Goal: Check status: Check status

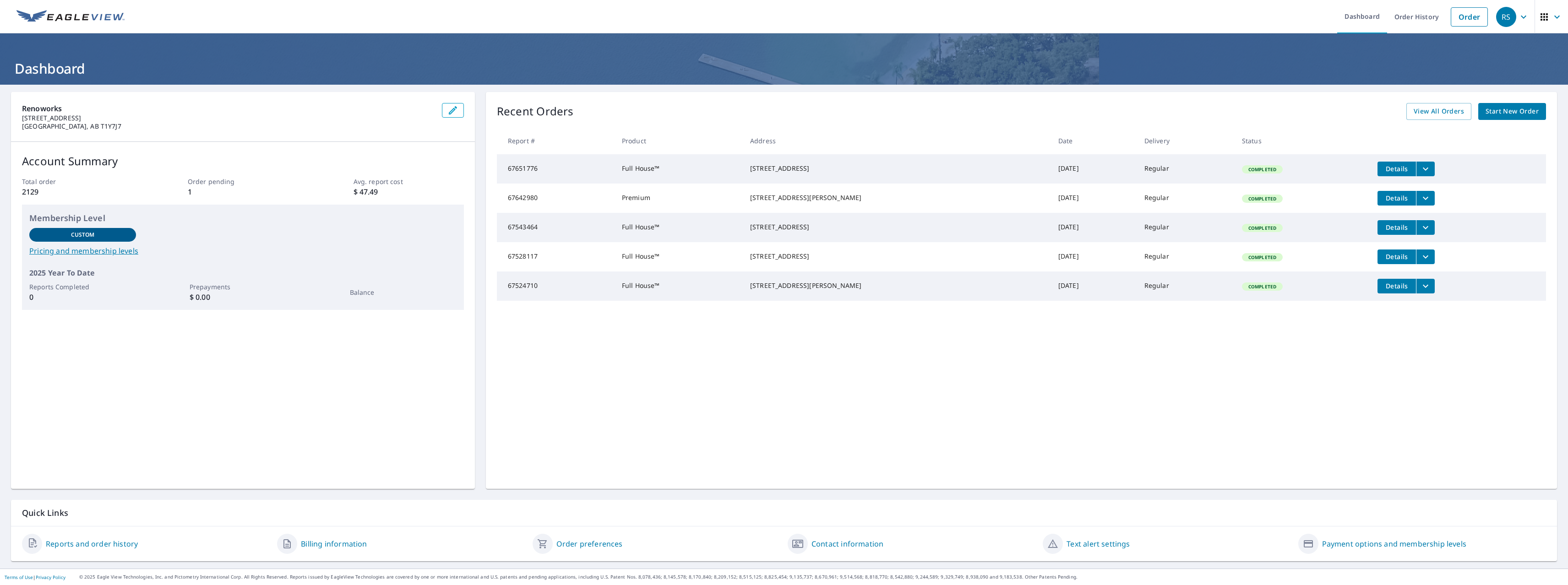
click at [1521, 19] on icon "button" at bounding box center [1524, 17] width 11 height 11
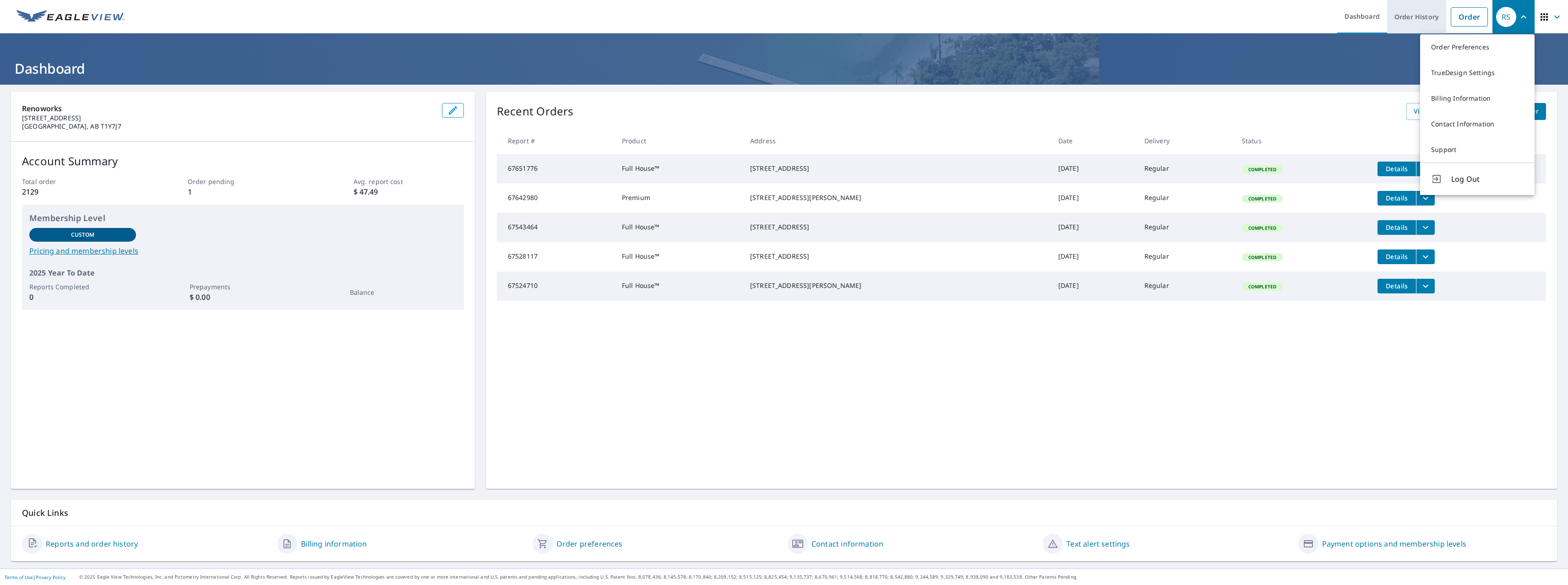
click at [1402, 21] on link "Order History" at bounding box center [1416, 16] width 59 height 33
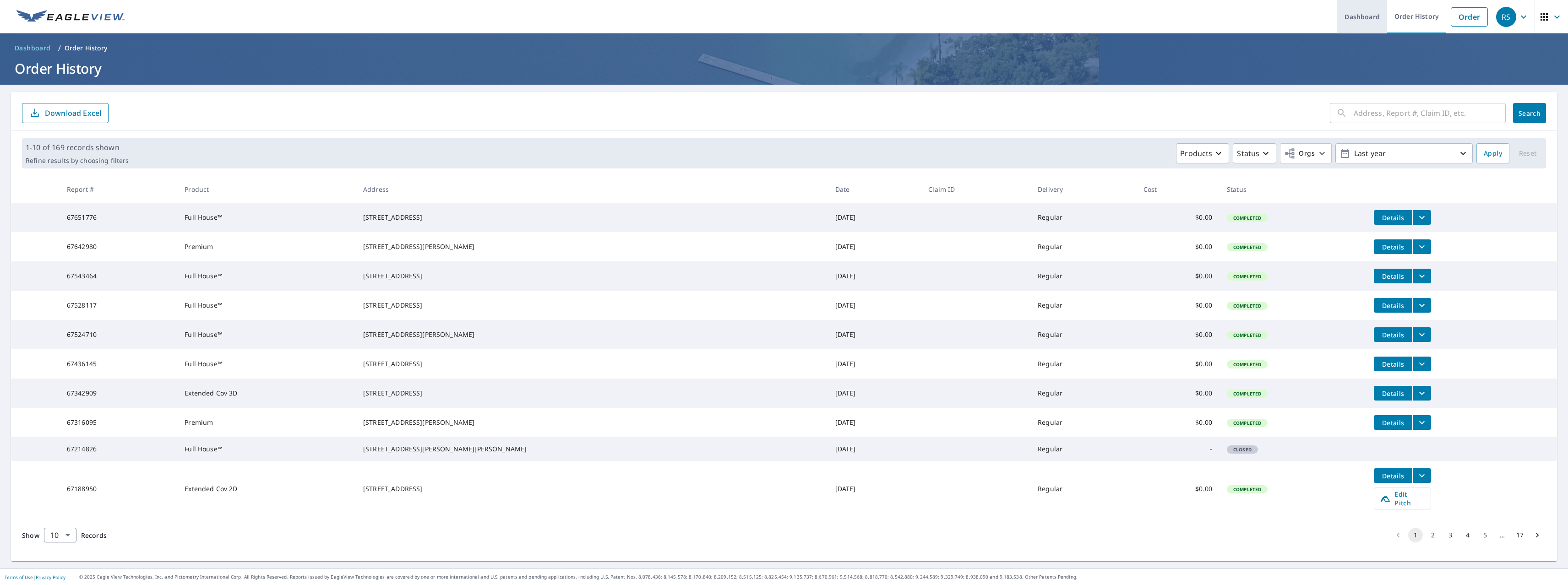
click at [1362, 19] on link "Dashboard" at bounding box center [1362, 16] width 50 height 33
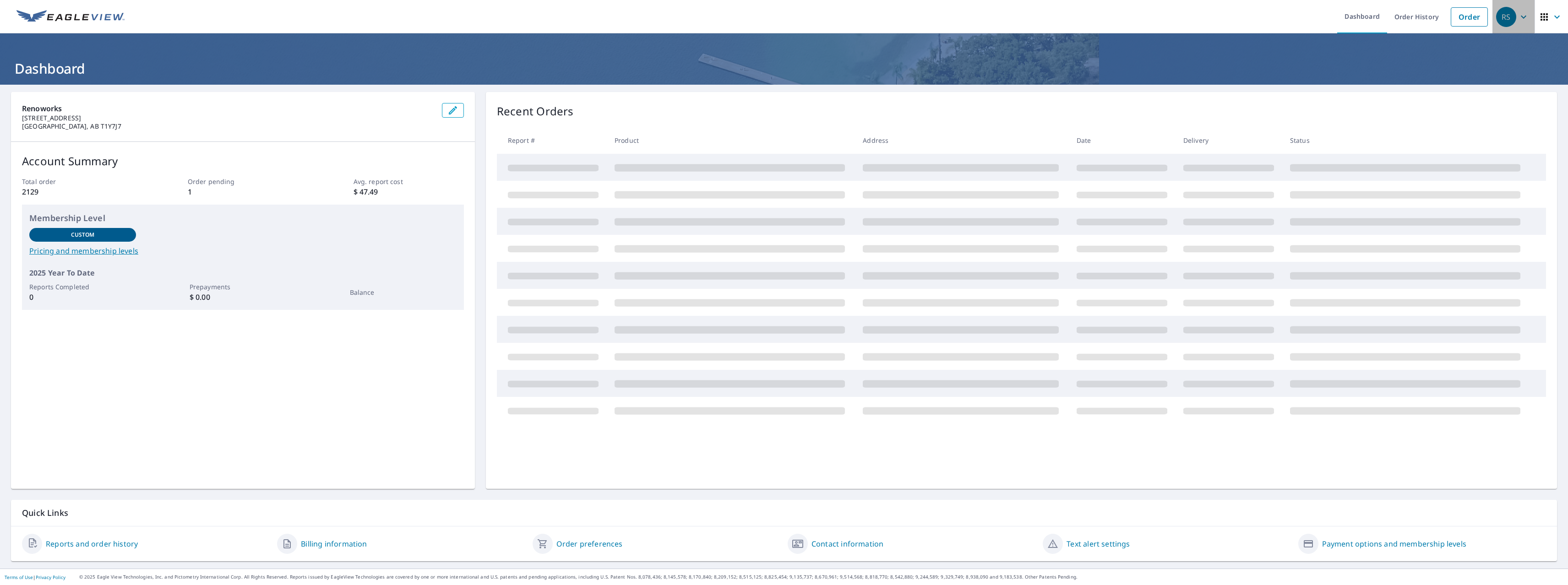
click at [1521, 19] on icon "button" at bounding box center [1524, 17] width 11 height 11
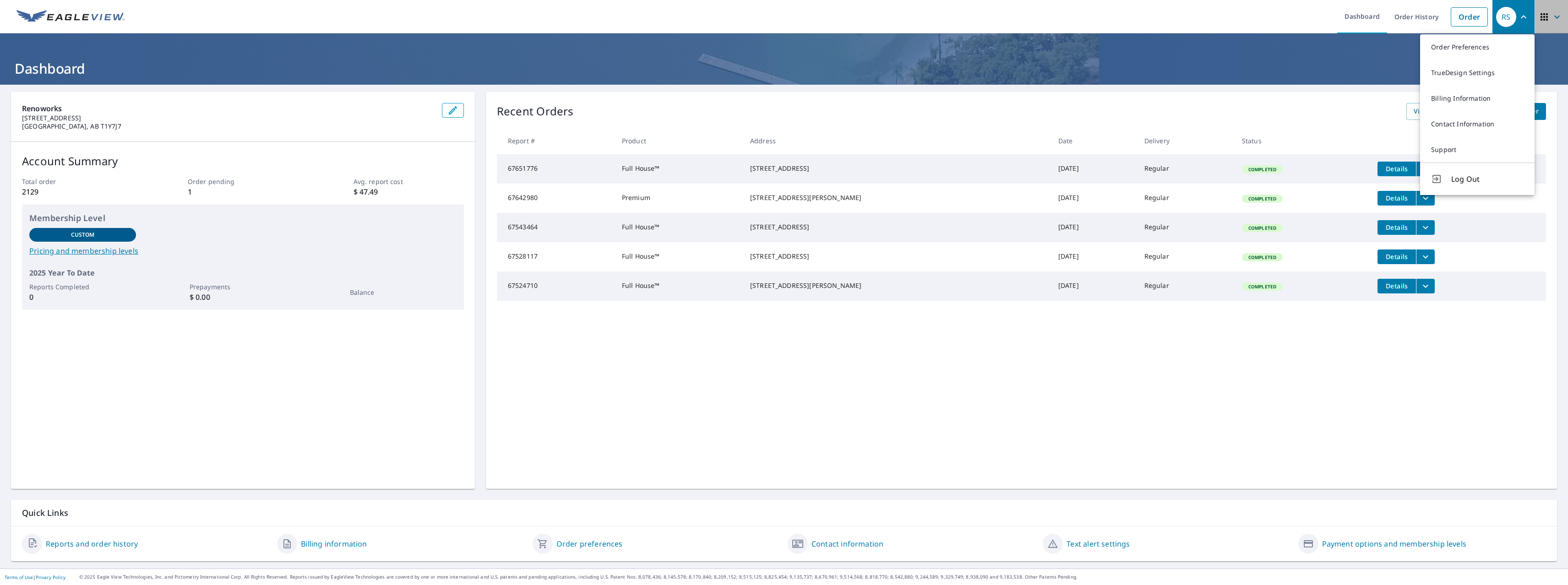
click at [1545, 22] on icon "button" at bounding box center [1544, 17] width 11 height 11
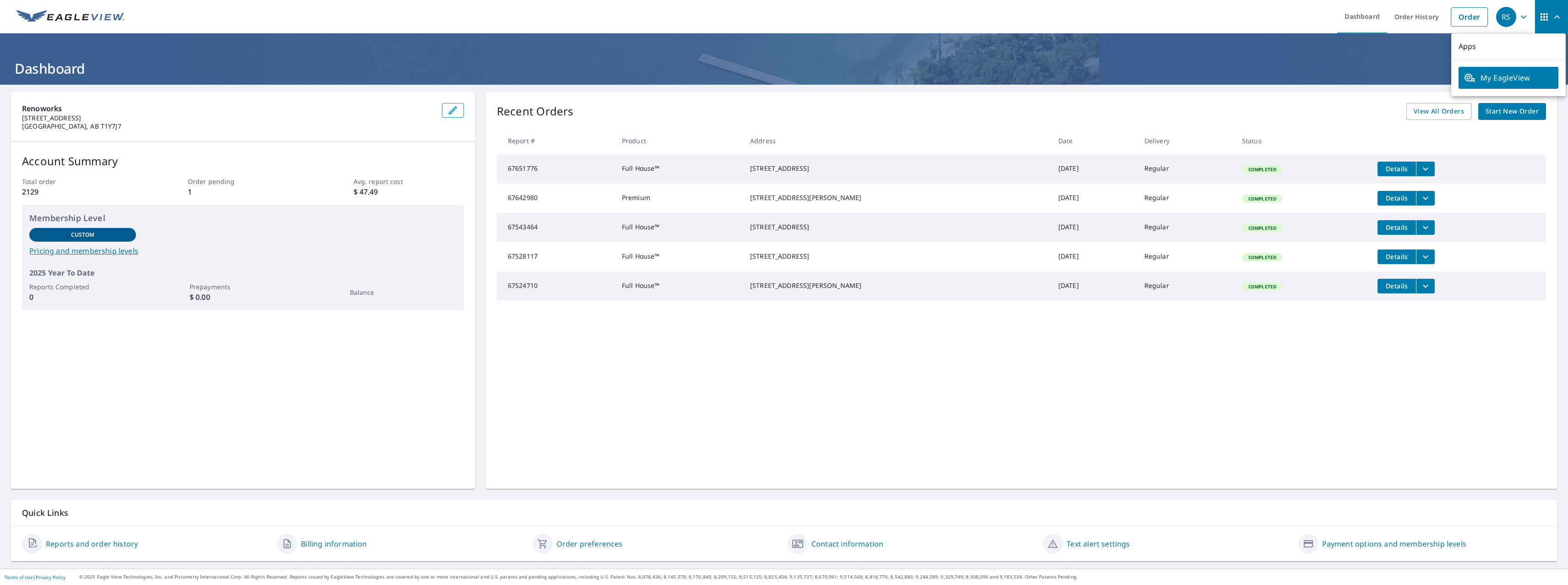
click at [1489, 44] on p "Apps" at bounding box center [1508, 46] width 114 height 26
click at [1465, 45] on p "Apps" at bounding box center [1508, 46] width 114 height 26
click at [1474, 80] on icon "My EagleView" at bounding box center [1469, 78] width 10 height 9
click at [1408, 17] on link "Order History" at bounding box center [1416, 16] width 59 height 33
